Goal: Use online tool/utility: Utilize a website feature to perform a specific function

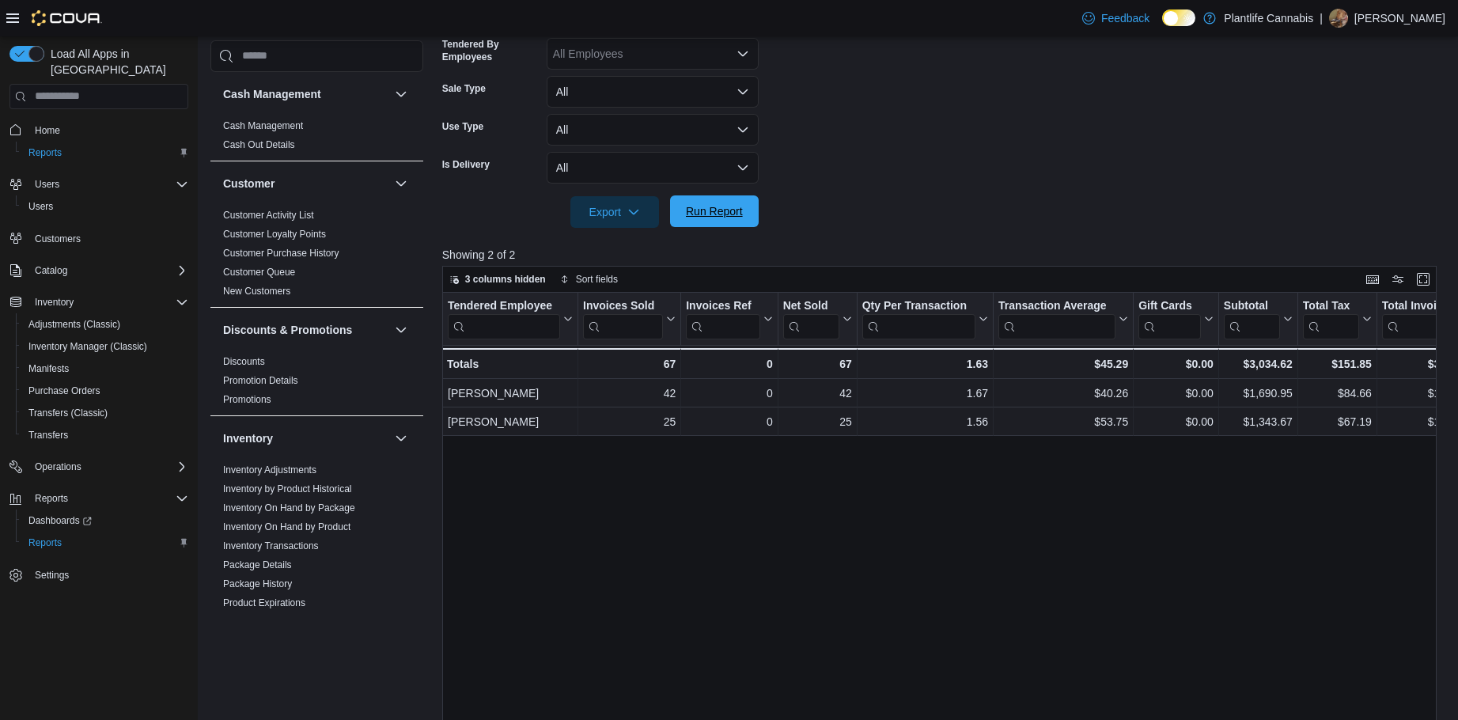
scroll to position [806, 0]
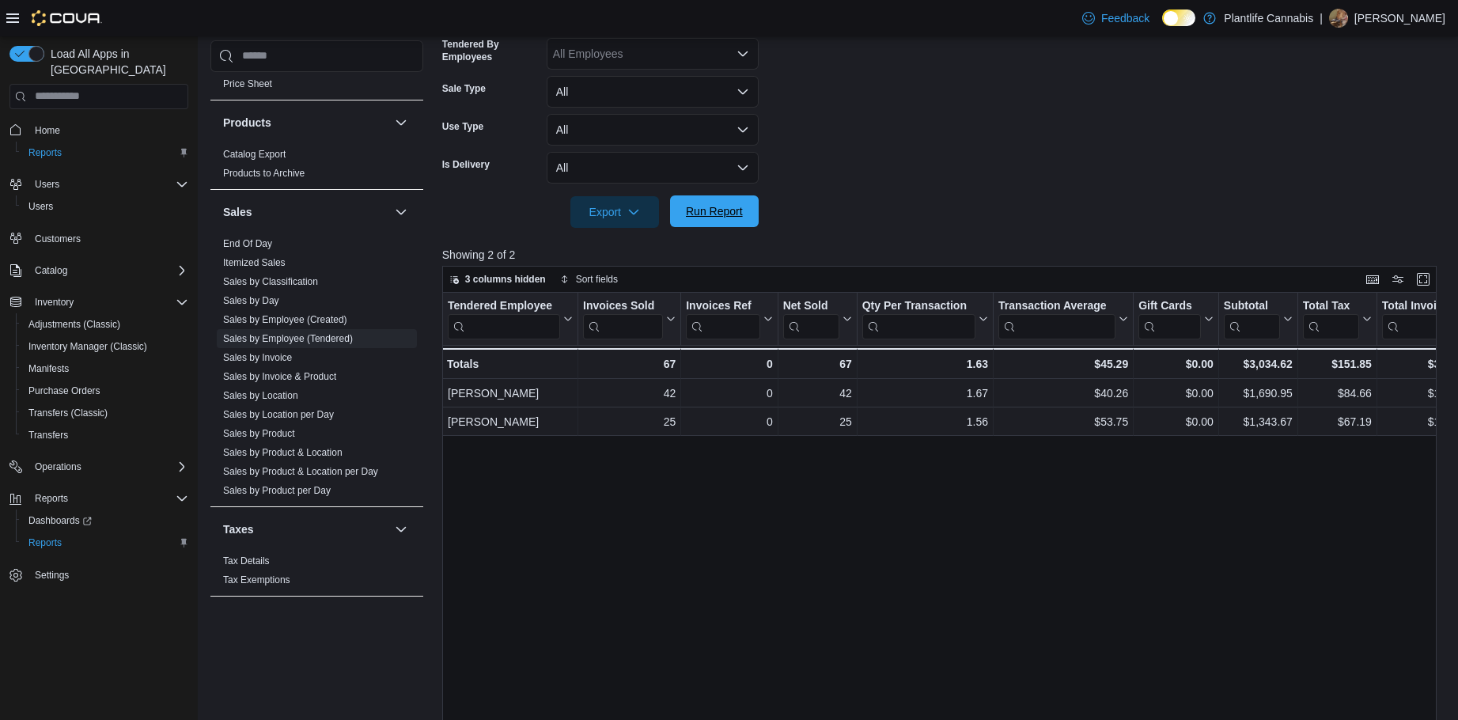
click at [693, 213] on span "Run Report" at bounding box center [714, 211] width 57 height 16
click at [715, 217] on span "Run Report" at bounding box center [714, 211] width 57 height 16
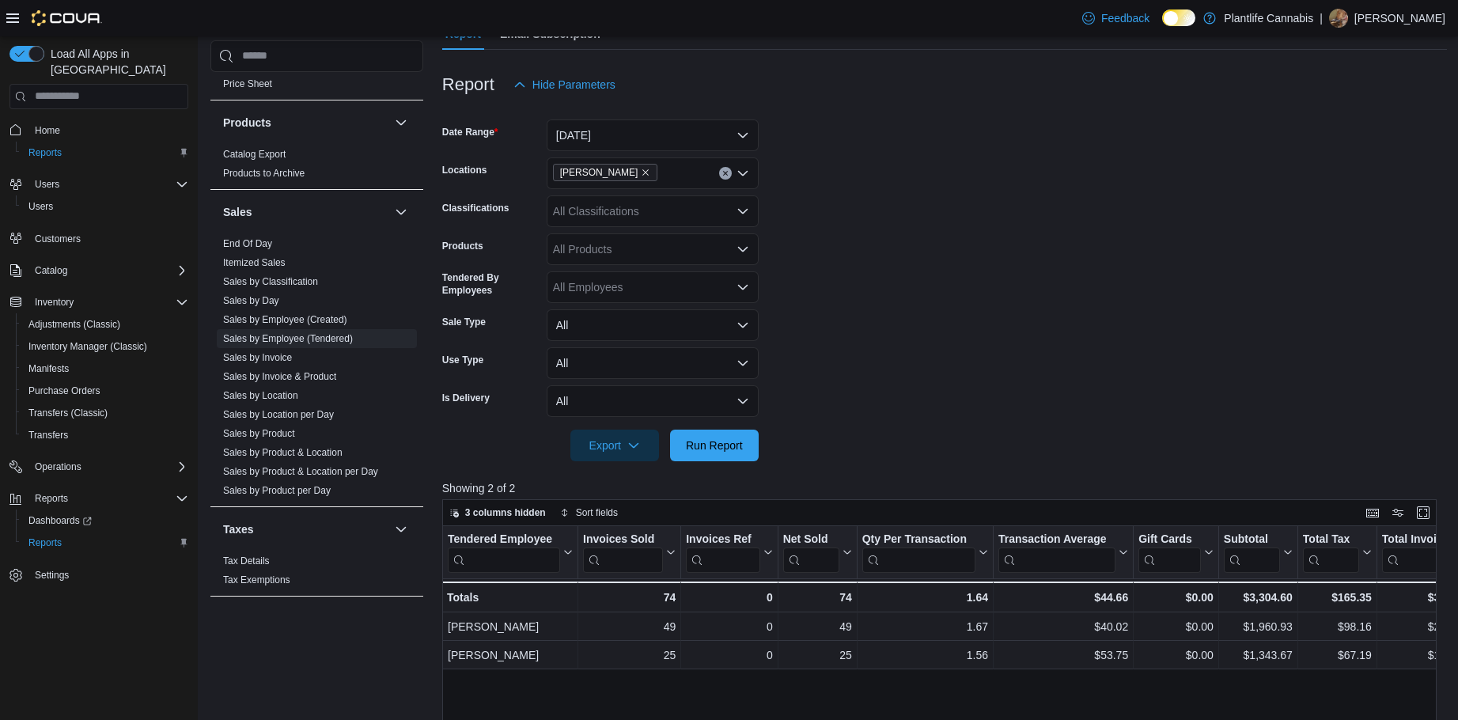
scroll to position [158, 0]
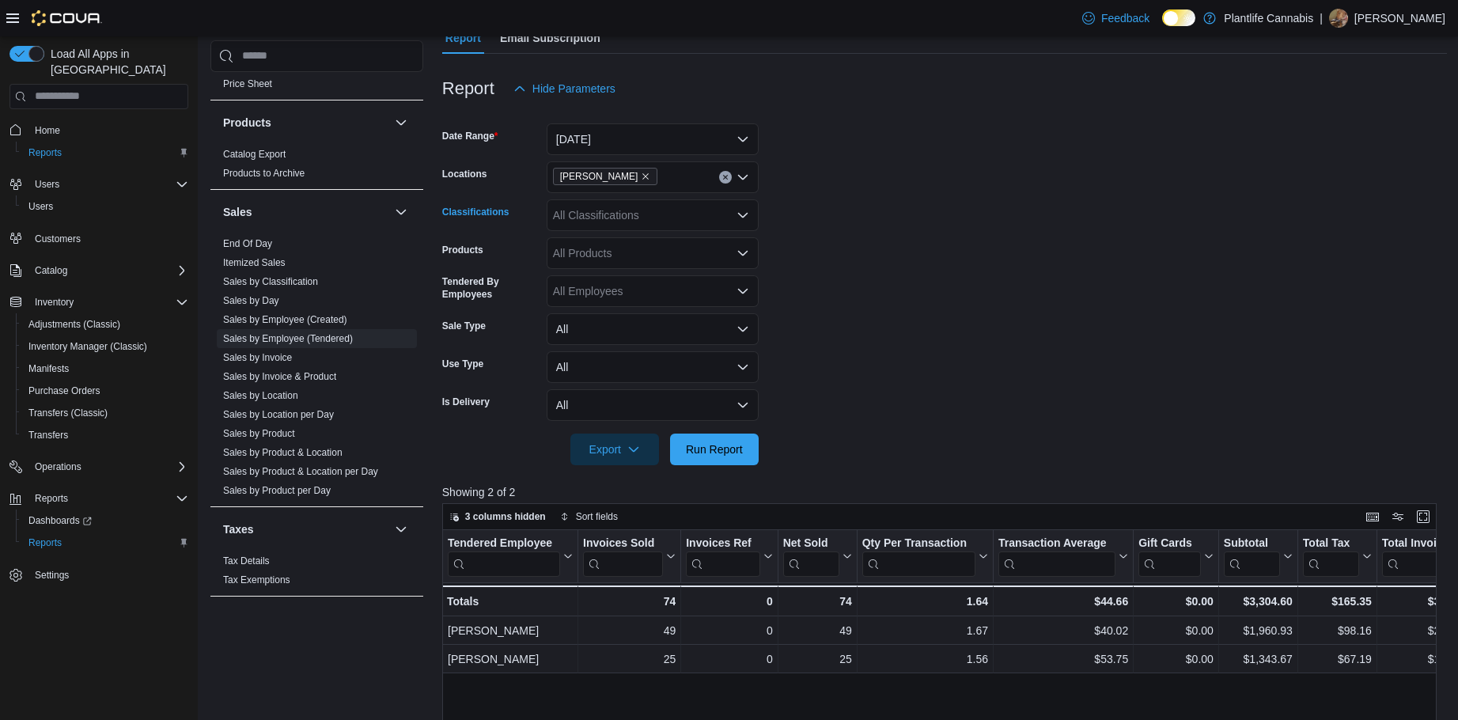
click at [599, 219] on div "All Classifications" at bounding box center [653, 215] width 212 height 32
type input "***"
click at [587, 242] on span "Accessory Group" at bounding box center [623, 242] width 85 height 16
click at [708, 443] on span "Run Report" at bounding box center [714, 449] width 57 height 16
click at [638, 218] on icon "Remove Accessory Group from selection in this group" at bounding box center [640, 214] width 9 height 9
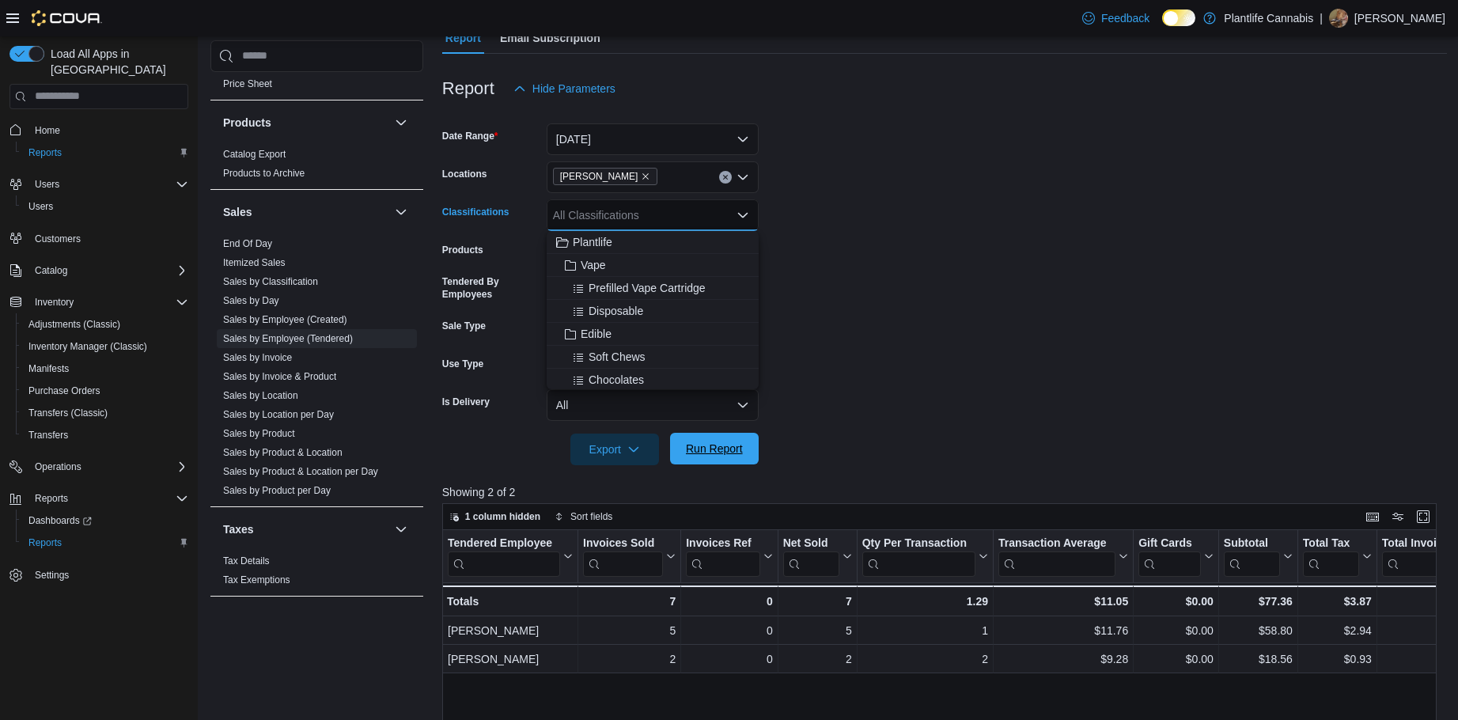
click at [691, 454] on span "Run Report" at bounding box center [714, 449] width 57 height 16
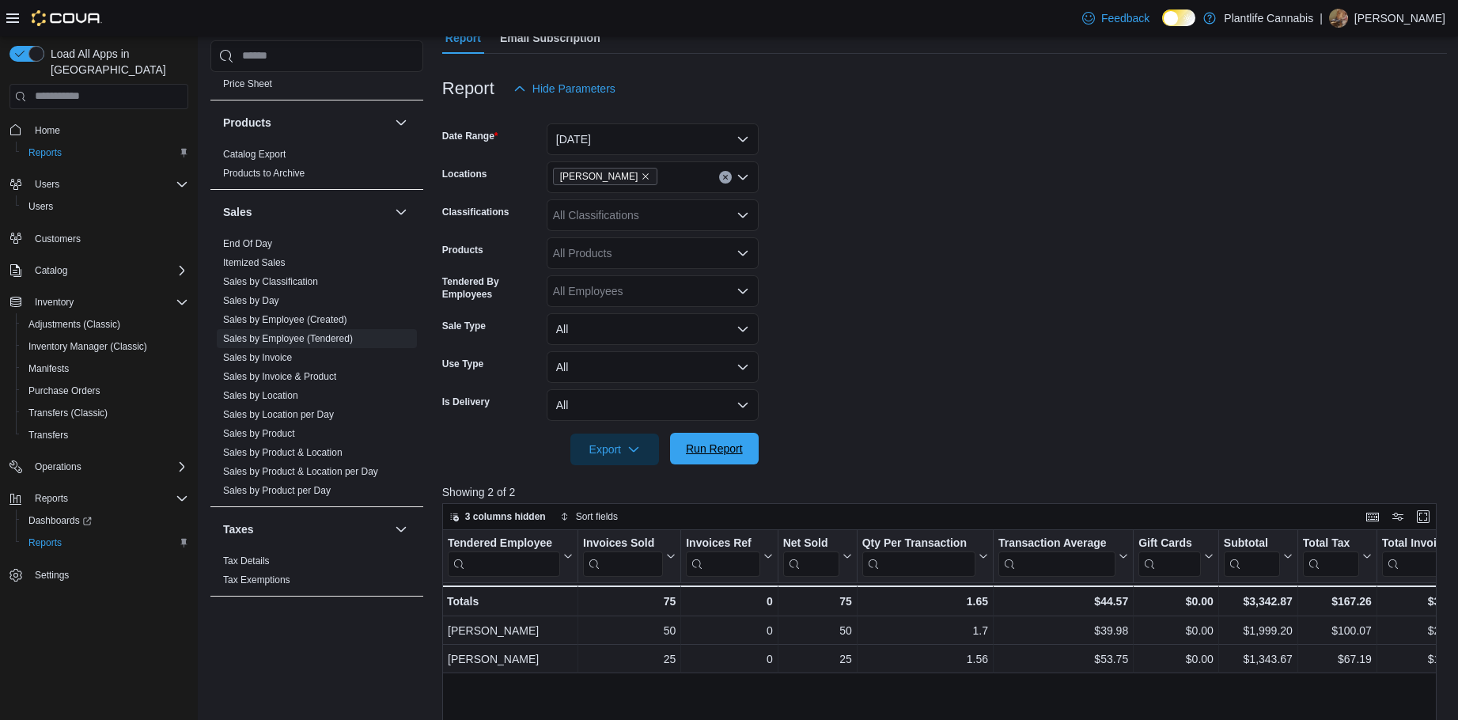
click at [697, 457] on span "Run Report" at bounding box center [714, 449] width 70 height 32
click at [689, 444] on span "Run Report" at bounding box center [714, 449] width 57 height 16
click at [620, 207] on div "All Classifications" at bounding box center [653, 215] width 212 height 32
type input "***"
click at [656, 252] on button "Accessory Group" at bounding box center [653, 242] width 212 height 23
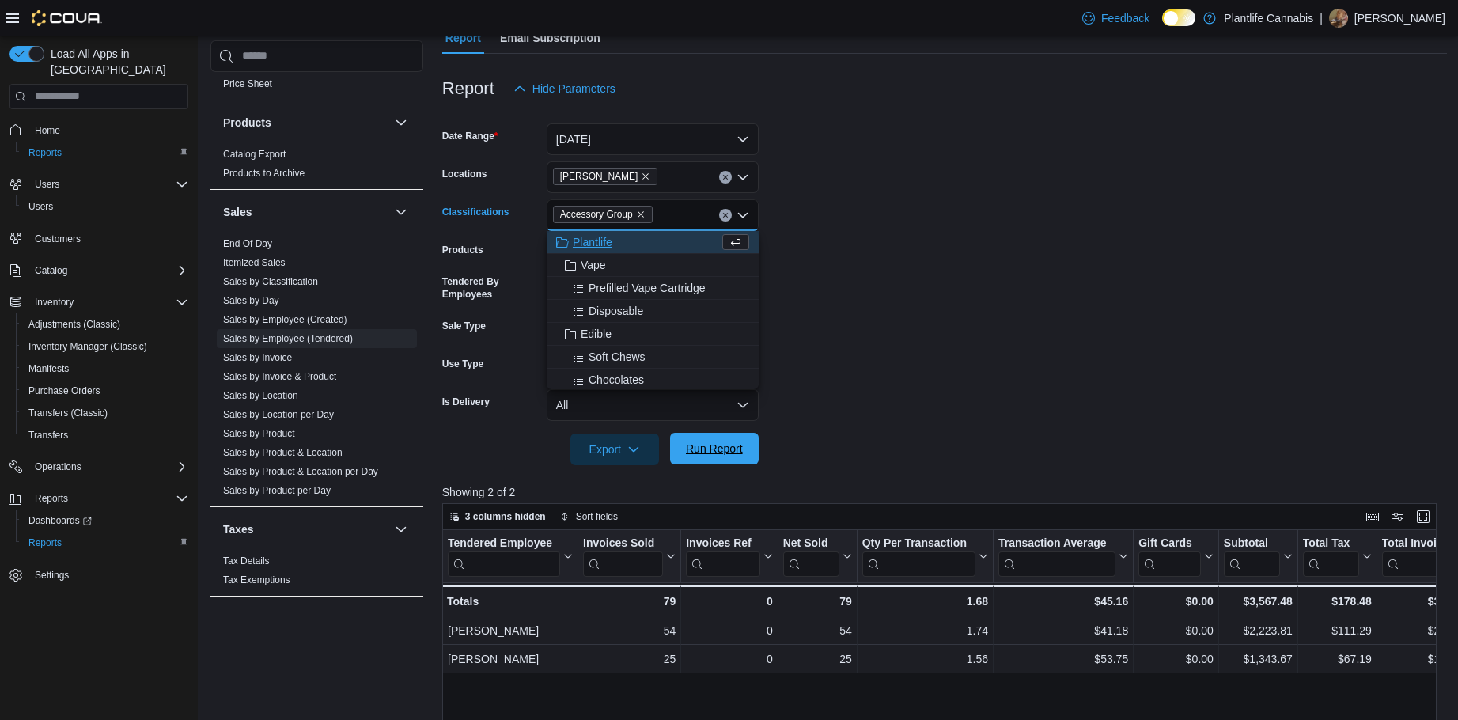
click at [731, 441] on span "Run Report" at bounding box center [714, 449] width 57 height 16
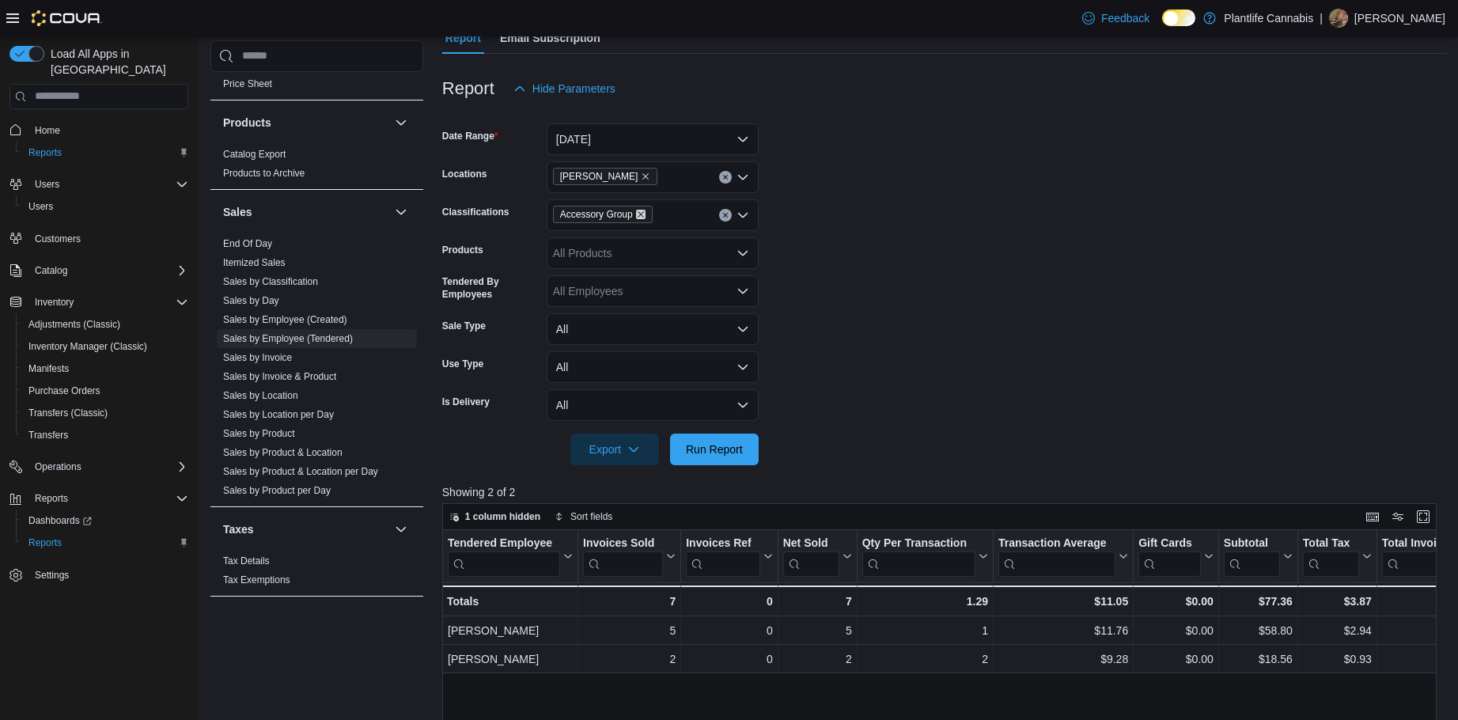
click at [640, 214] on icon "Remove Accessory Group from selection in this group" at bounding box center [641, 214] width 6 height 6
click at [715, 452] on span "Run Report" at bounding box center [714, 449] width 57 height 16
click at [729, 445] on span "Run Report" at bounding box center [714, 449] width 57 height 16
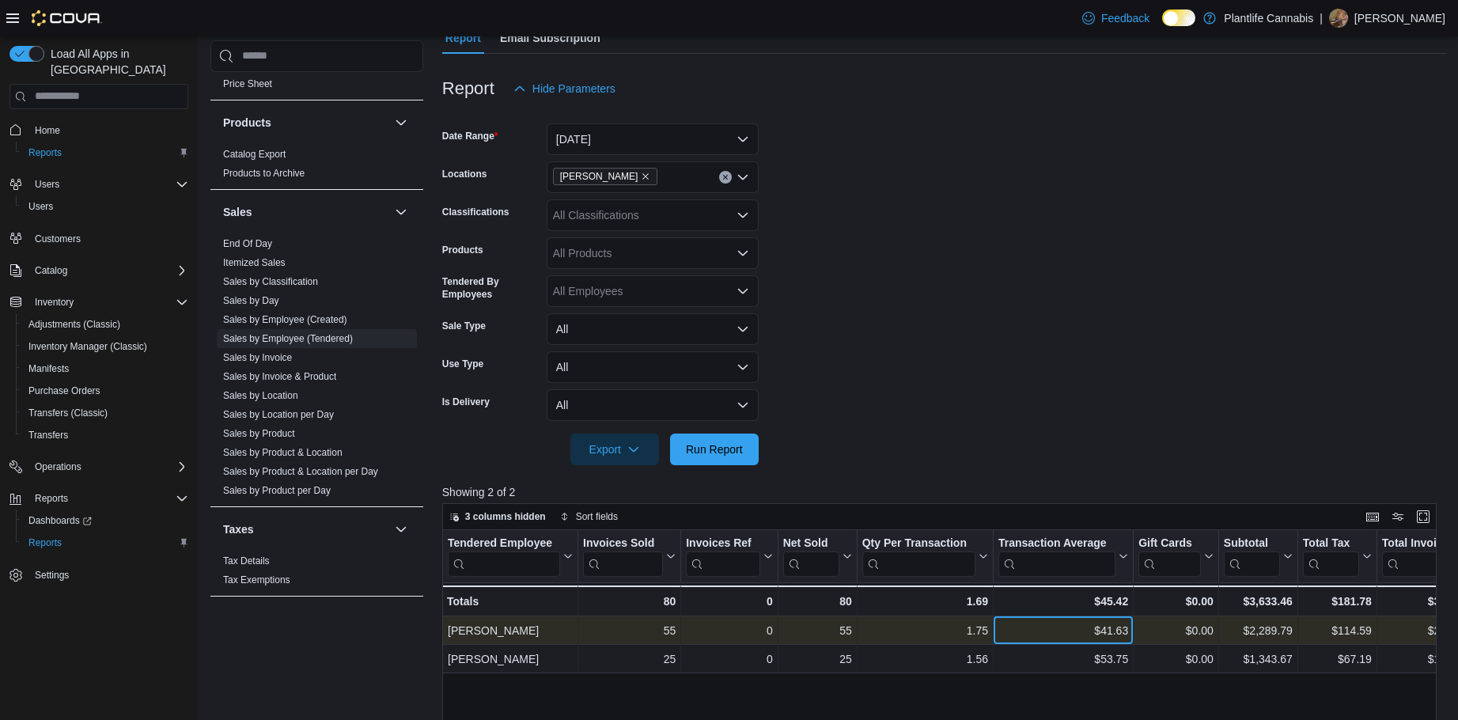
click at [1117, 635] on div "$41.63" at bounding box center [1063, 630] width 130 height 19
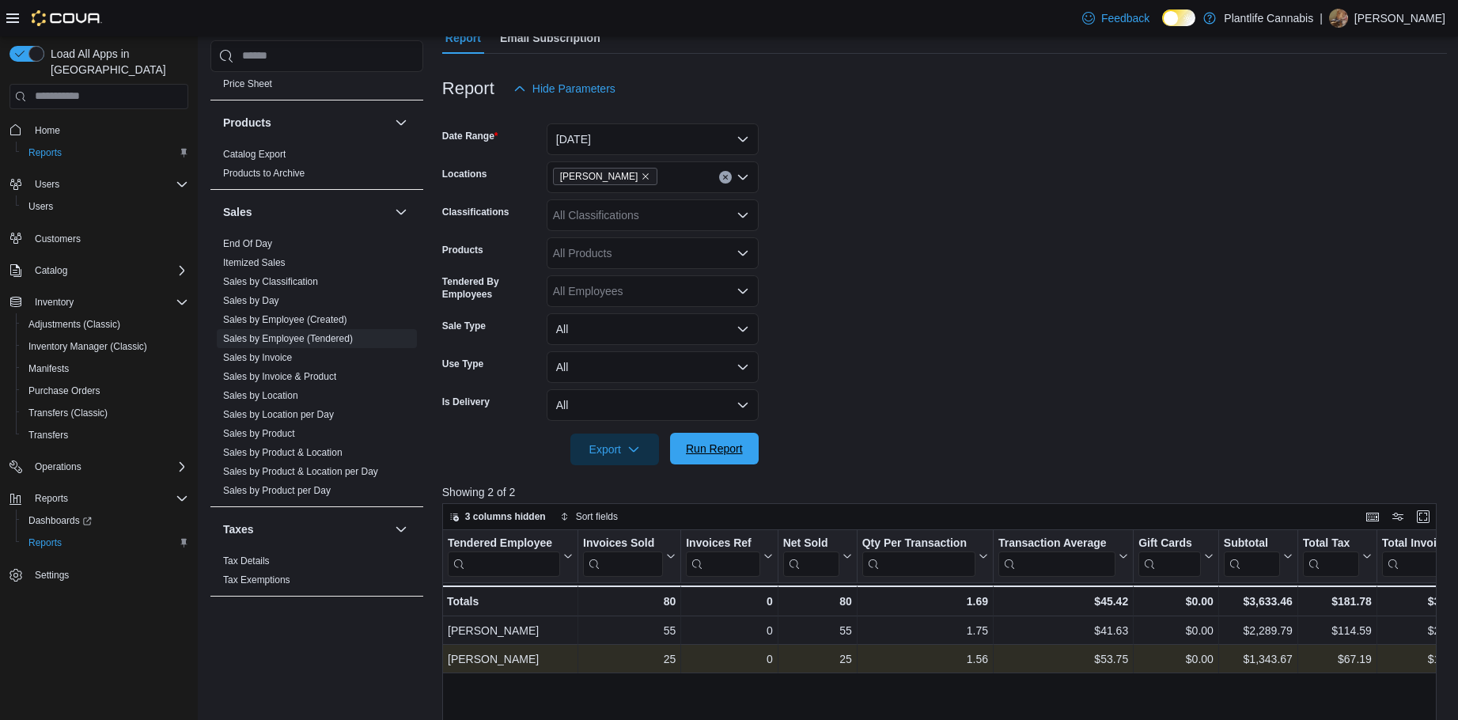
click at [706, 446] on span "Run Report" at bounding box center [714, 449] width 57 height 16
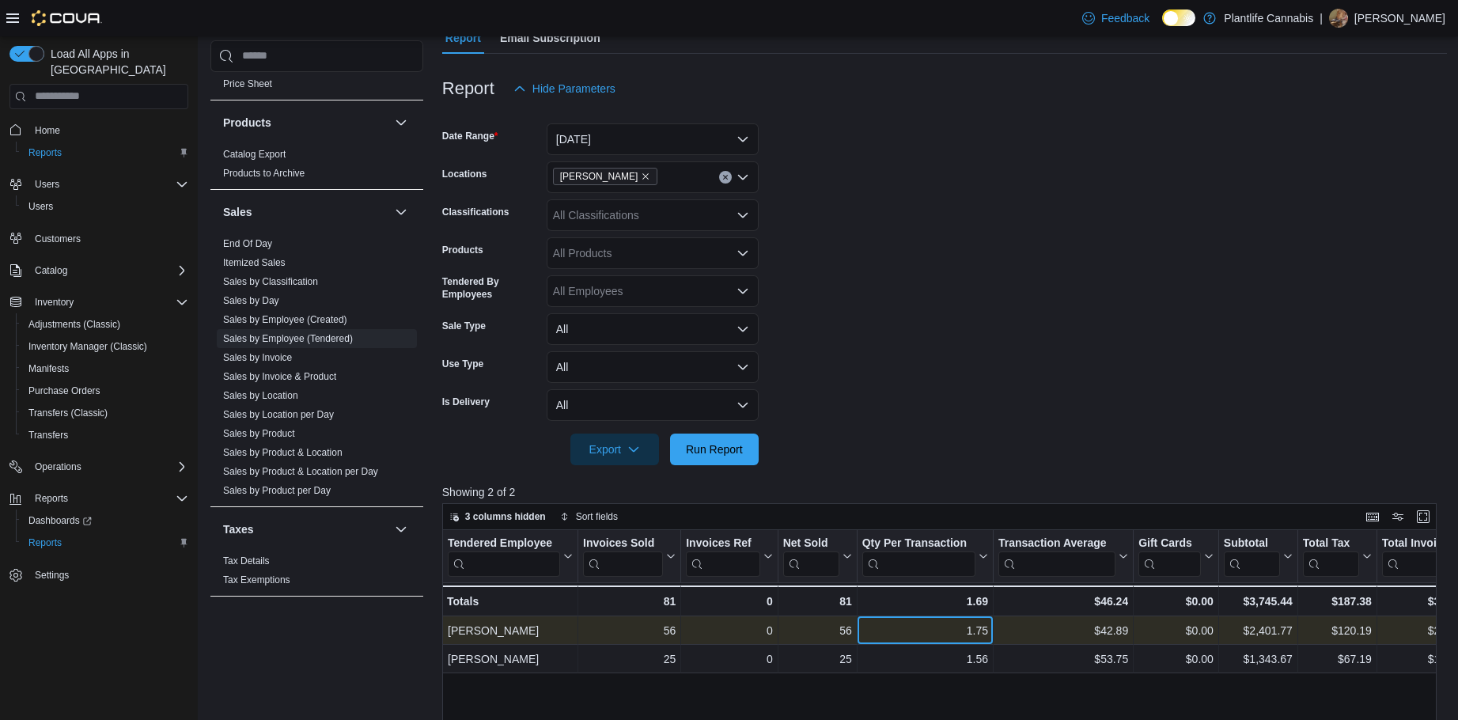
click at [978, 631] on div "1.75" at bounding box center [925, 630] width 126 height 19
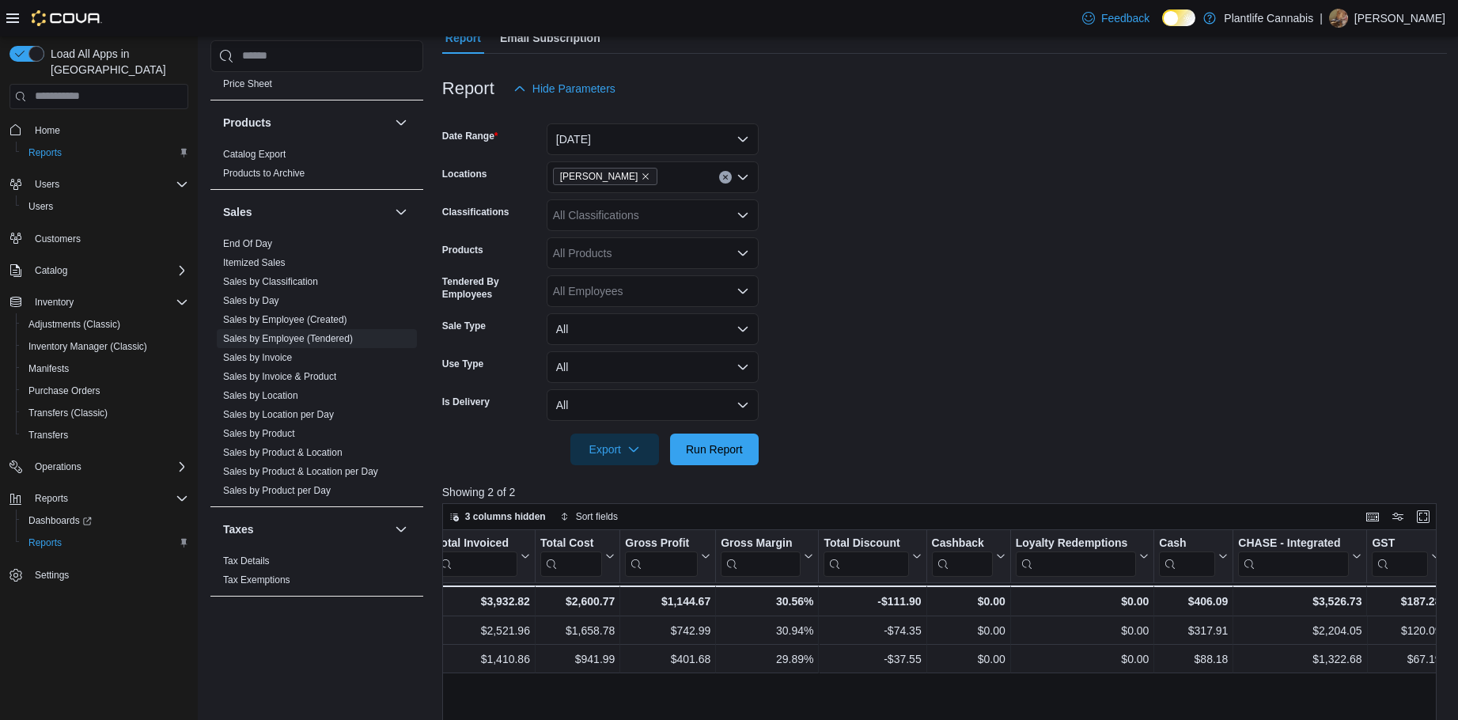
scroll to position [0, 1054]
